Goal: Navigation & Orientation: Understand site structure

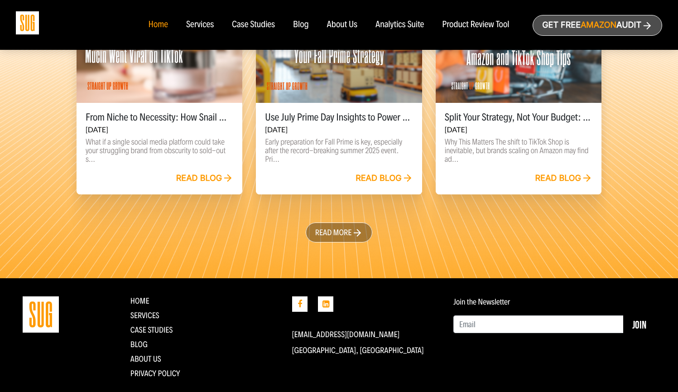
scroll to position [2094, 0]
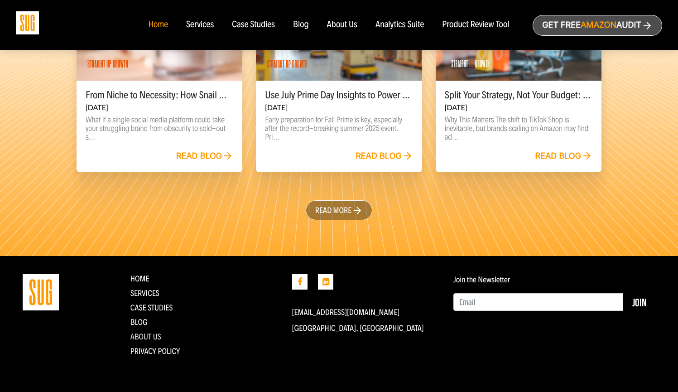
click at [150, 337] on link "About Us" at bounding box center [145, 337] width 31 height 10
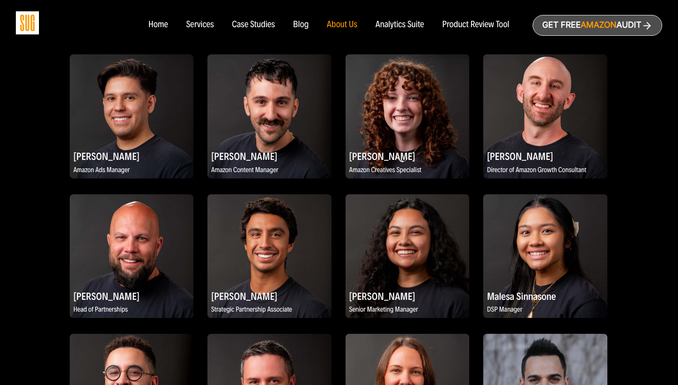
scroll to position [968, 0]
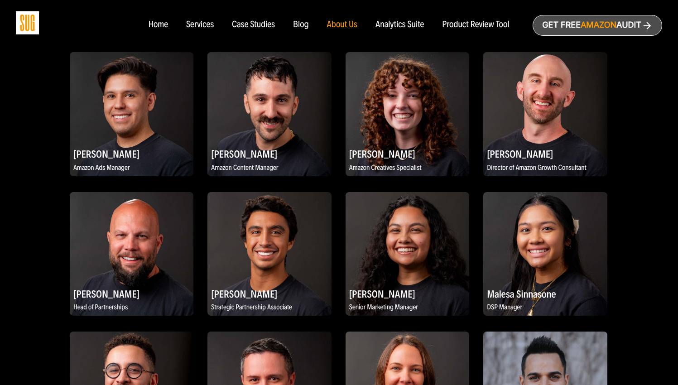
click at [130, 282] on img at bounding box center [132, 254] width 124 height 124
click at [125, 296] on h2 "Mark Anderson" at bounding box center [132, 294] width 124 height 18
click at [122, 309] on p "Head of Partnerships" at bounding box center [132, 307] width 124 height 11
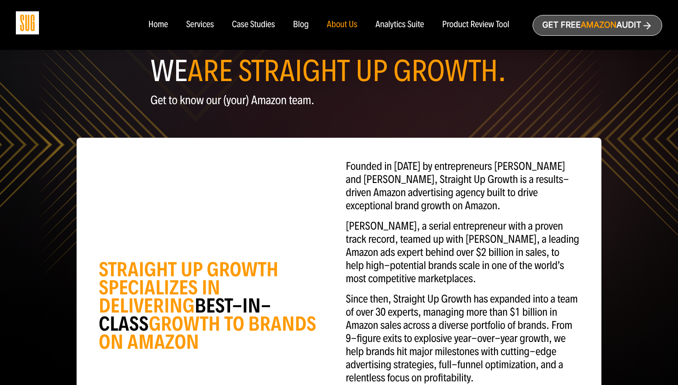
scroll to position [0, 0]
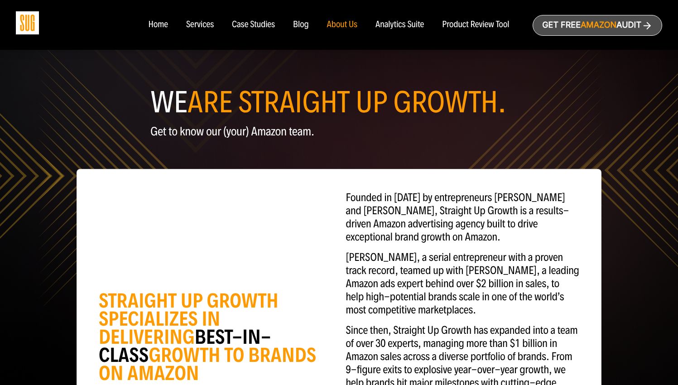
click at [407, 26] on div "Analytics Suite" at bounding box center [400, 25] width 48 height 10
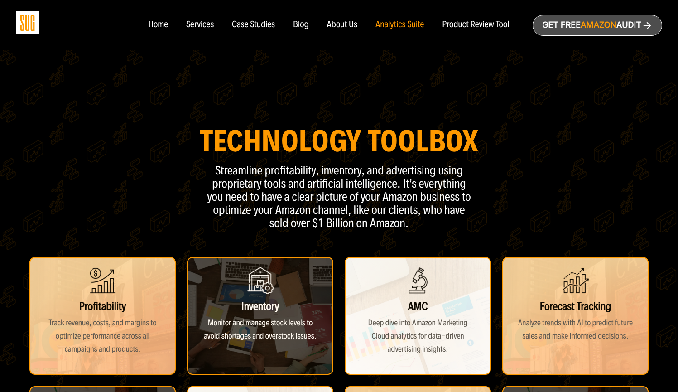
click at [472, 24] on div "Product Review Tool" at bounding box center [475, 25] width 67 height 10
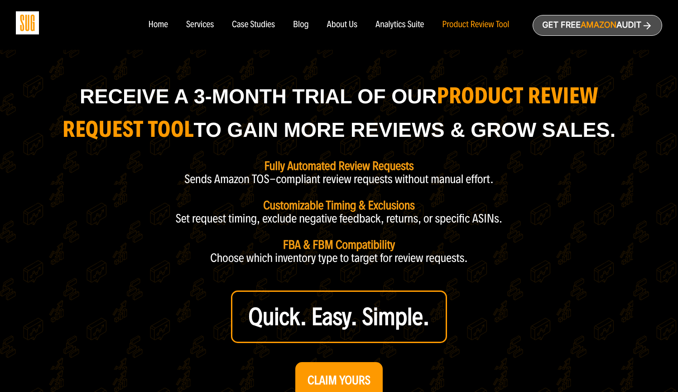
click at [207, 23] on div "Services" at bounding box center [200, 25] width 28 height 10
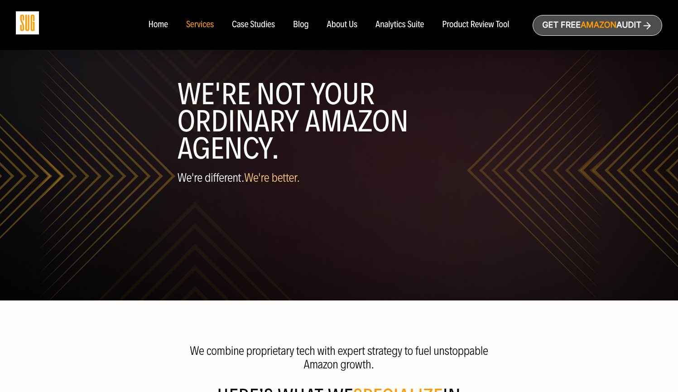
click at [28, 19] on img at bounding box center [27, 22] width 23 height 23
